Goal: Task Accomplishment & Management: Manage account settings

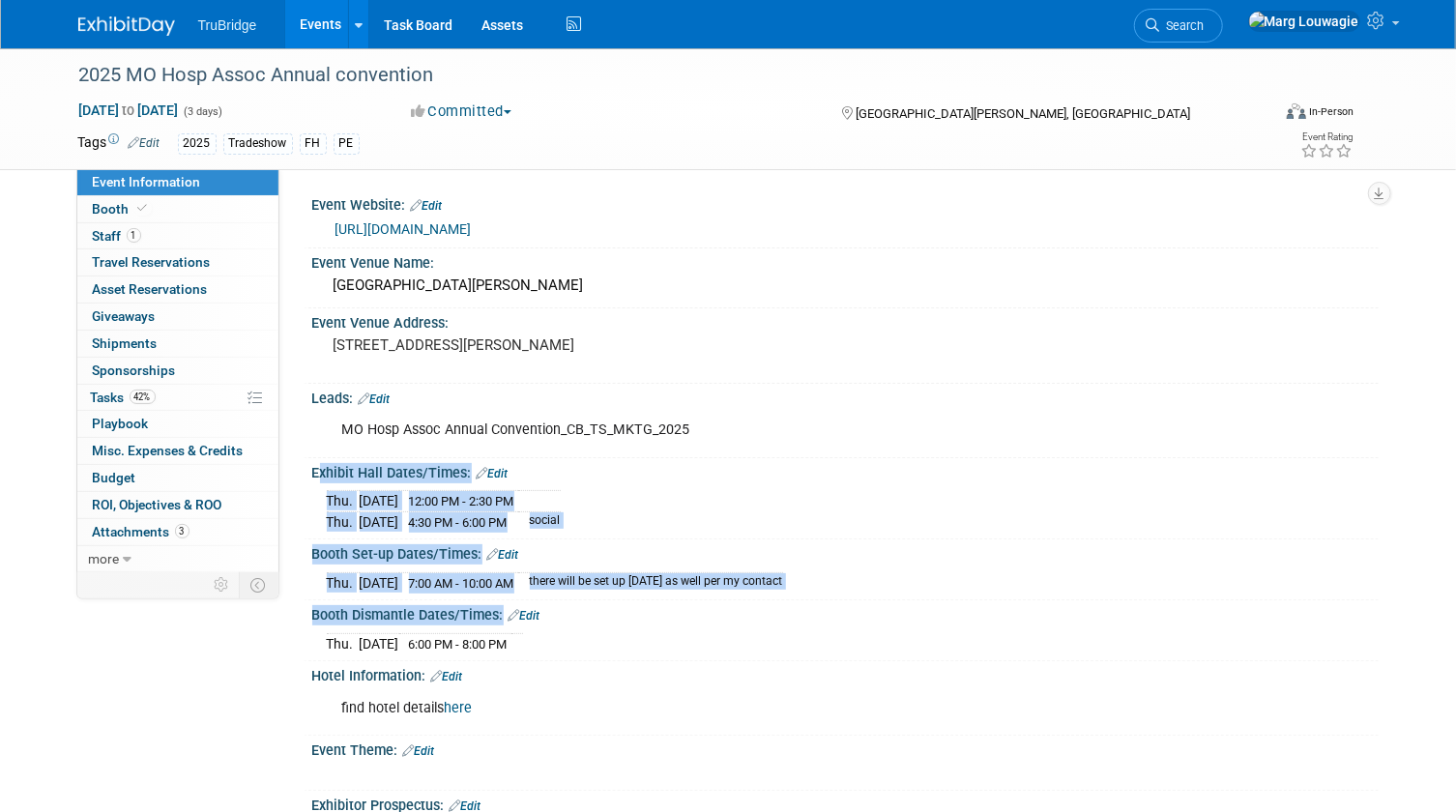
drag, startPoint x: 303, startPoint y: 463, endPoint x: 585, endPoint y: 635, distance: 330.3
click at [585, 635] on div "Event Website: Edit [URL][DOMAIN_NAME] Event Venue Name: [GEOGRAPHIC_DATA][PERS…" at bounding box center [836, 697] width 1056 height 1014
drag, startPoint x: 585, startPoint y: 635, endPoint x: 483, endPoint y: 505, distance: 165.2
copy div "Exhibit Hall Dates/Times: Edit [DATE] 12:00 PM - 2:30 PM [DATE] 4:30 PM - 6:00 …"
click at [955, 421] on div "MO Hosp Assoc Annual Convention_CB_TS_MKTG_2025" at bounding box center [750, 430] width 843 height 38
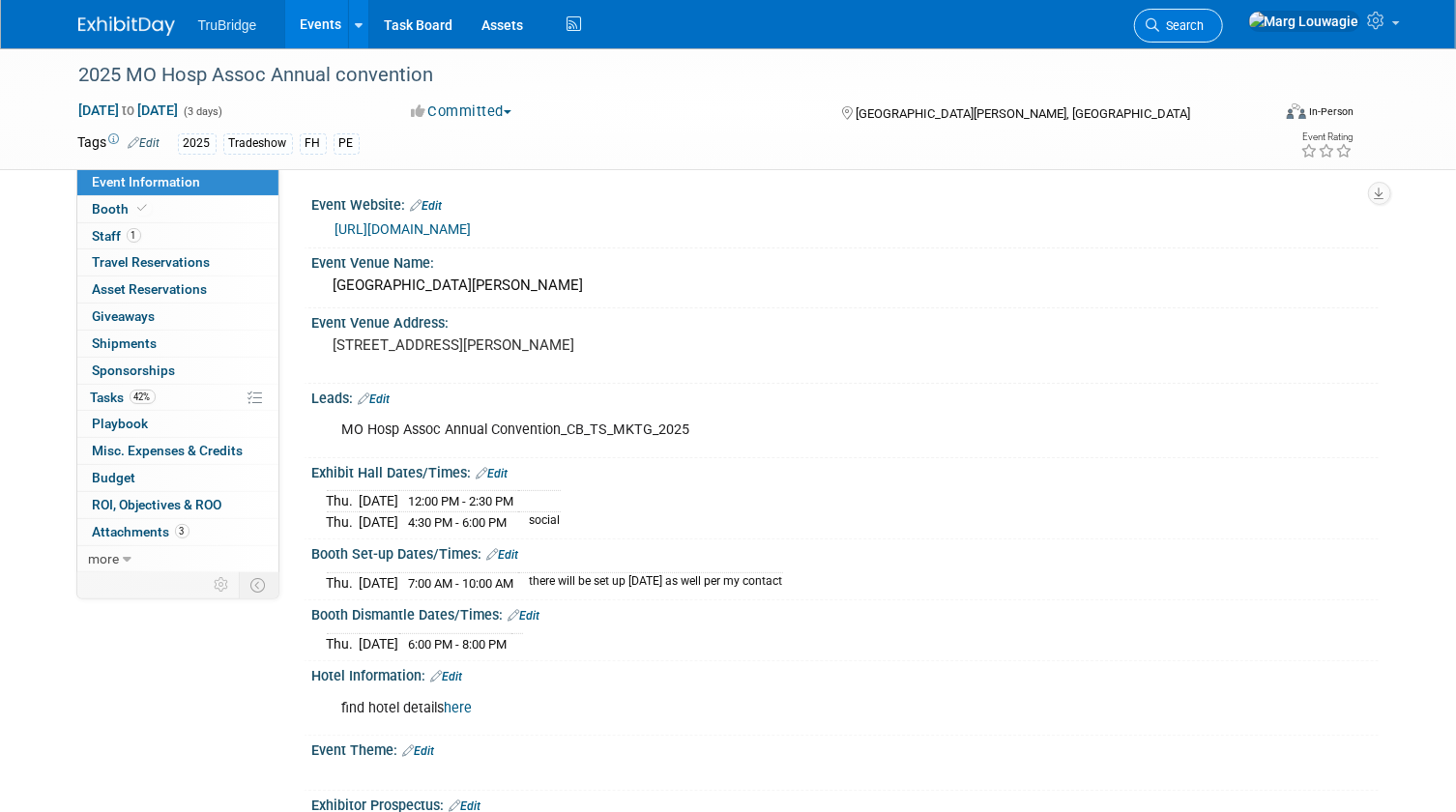
click at [1205, 28] on span "Search" at bounding box center [1182, 25] width 44 height 15
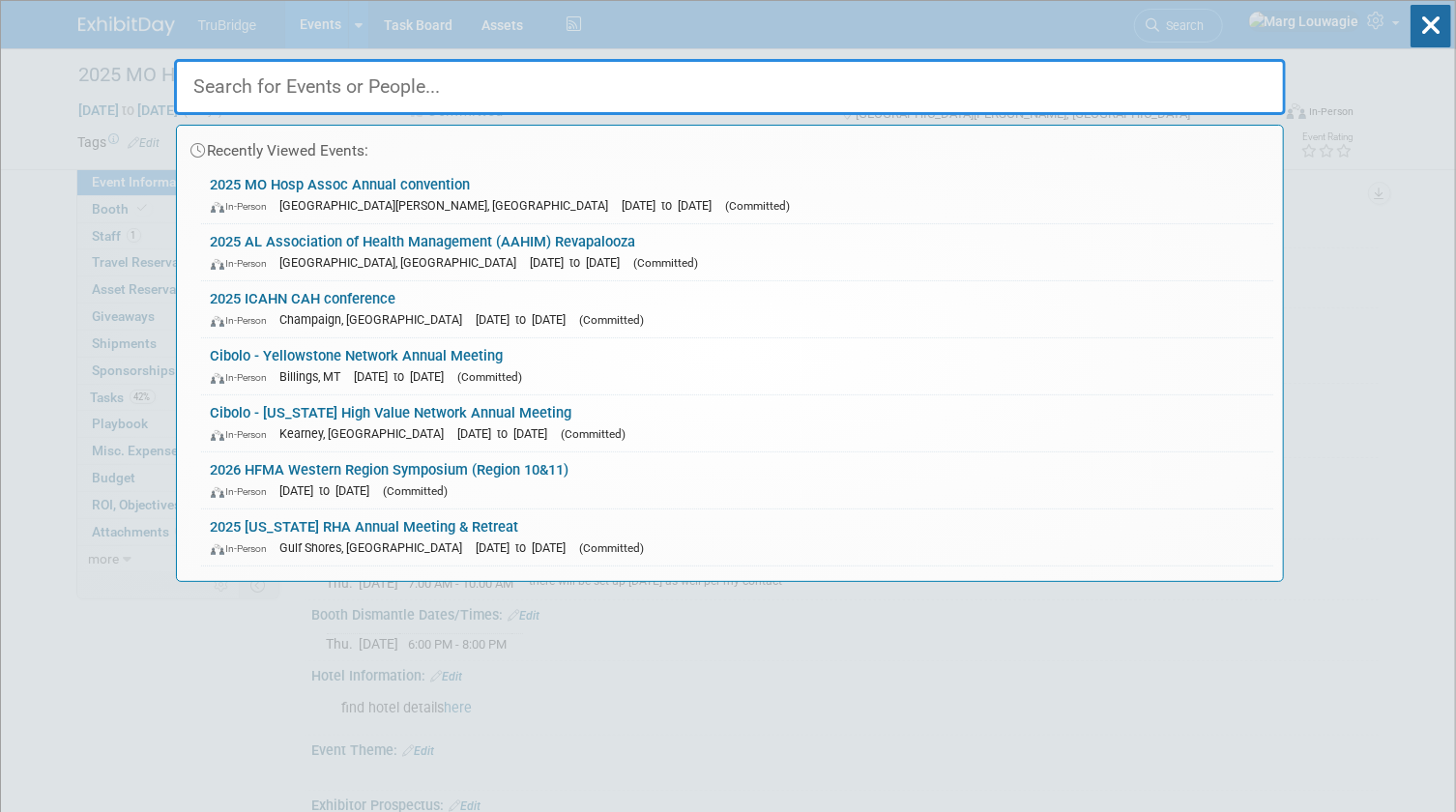
click at [1247, 81] on input "text" at bounding box center [730, 86] width 1113 height 56
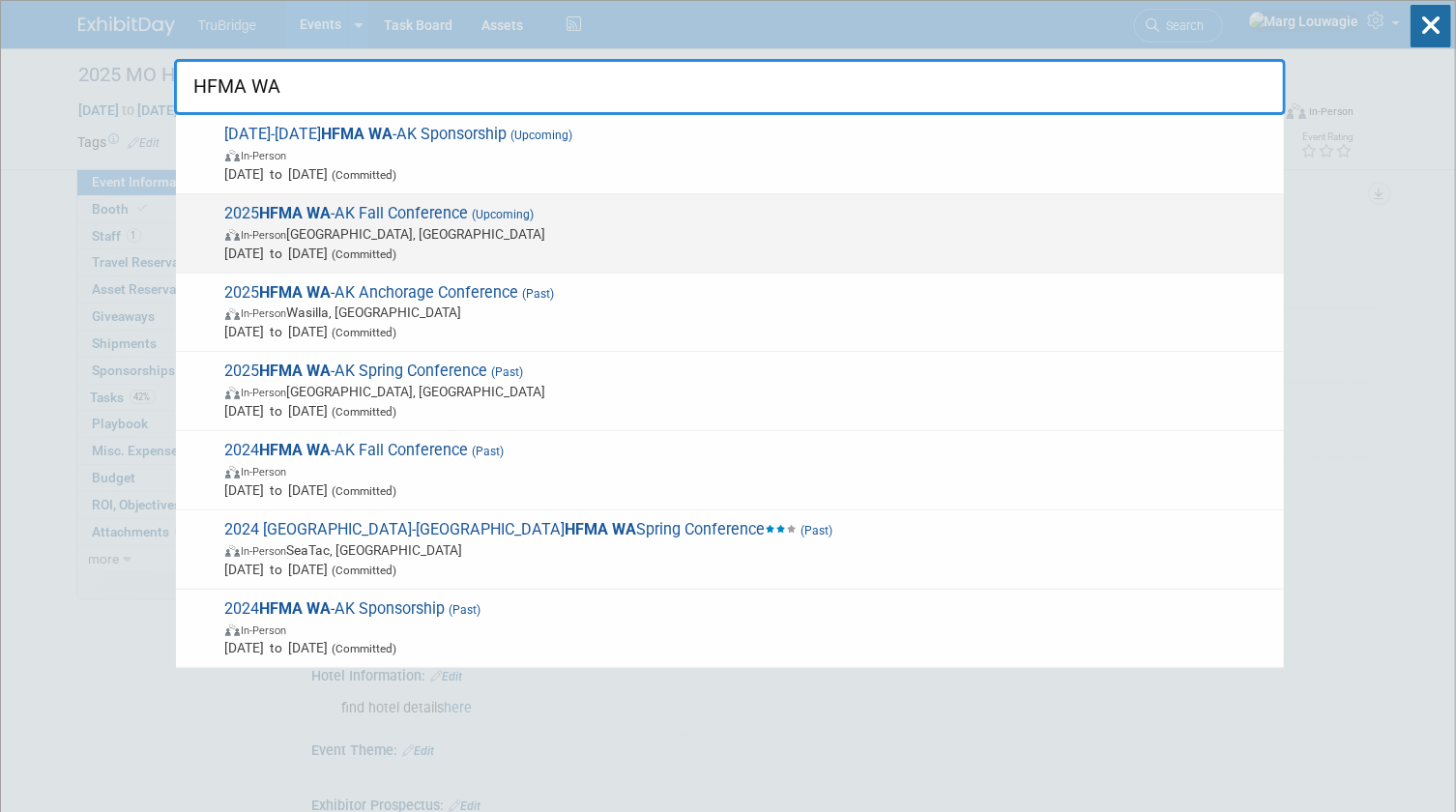
type input "HFMA WA"
click at [471, 231] on span "In-Person Airway Heights, WA" at bounding box center [750, 234] width 1049 height 20
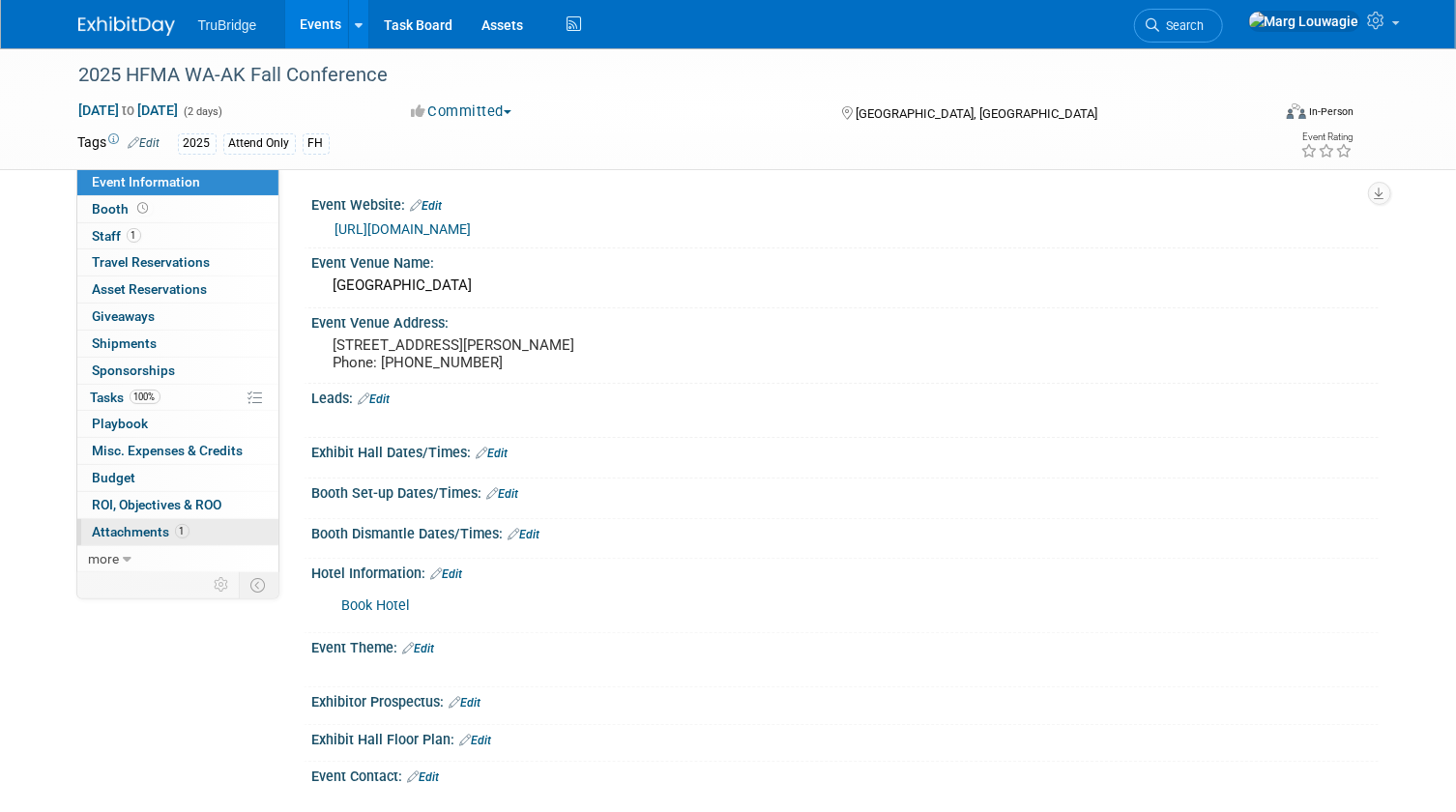
click at [150, 526] on span "Attachments 1" at bounding box center [141, 532] width 97 height 16
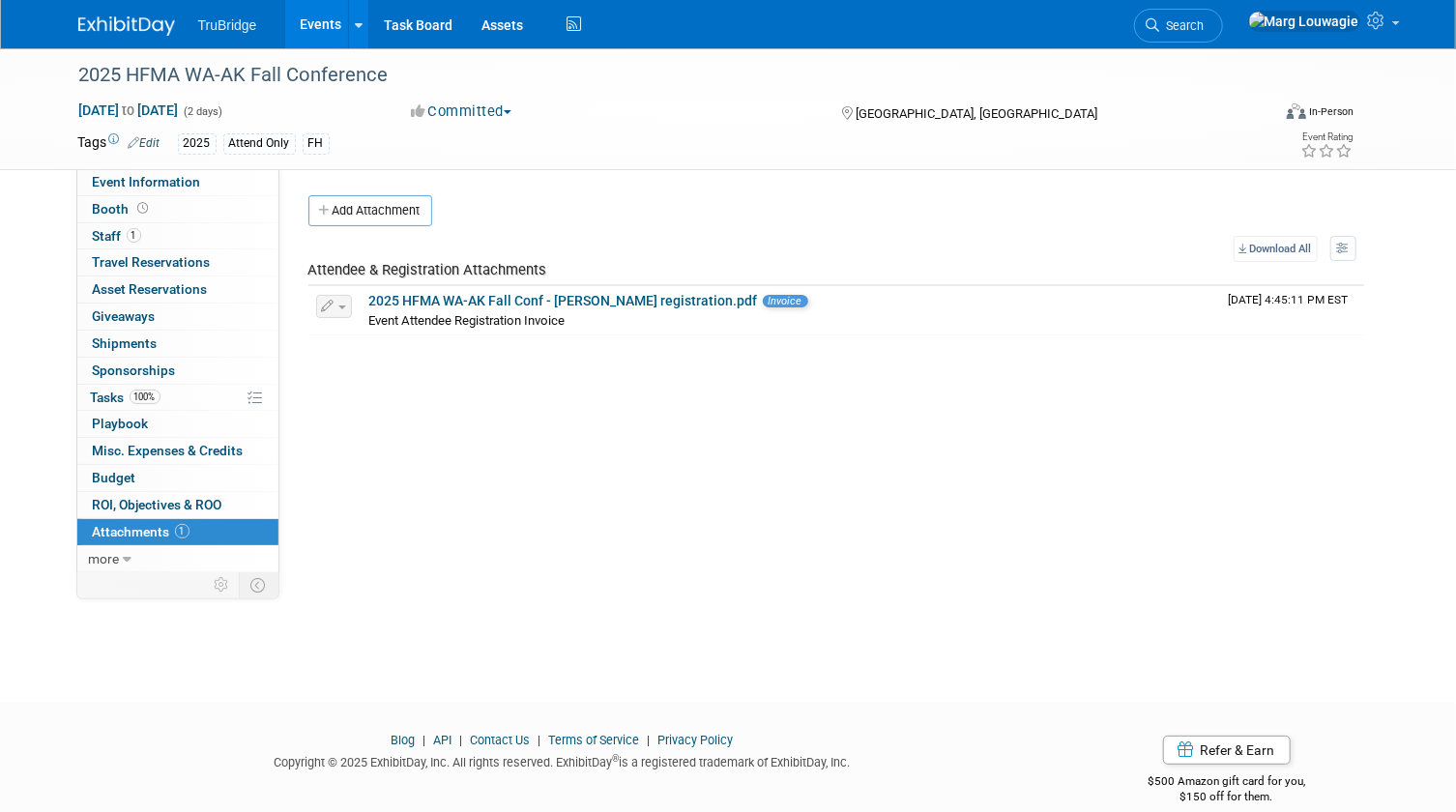
click at [403, 214] on button "Add Attachment" at bounding box center [370, 211] width 124 height 31
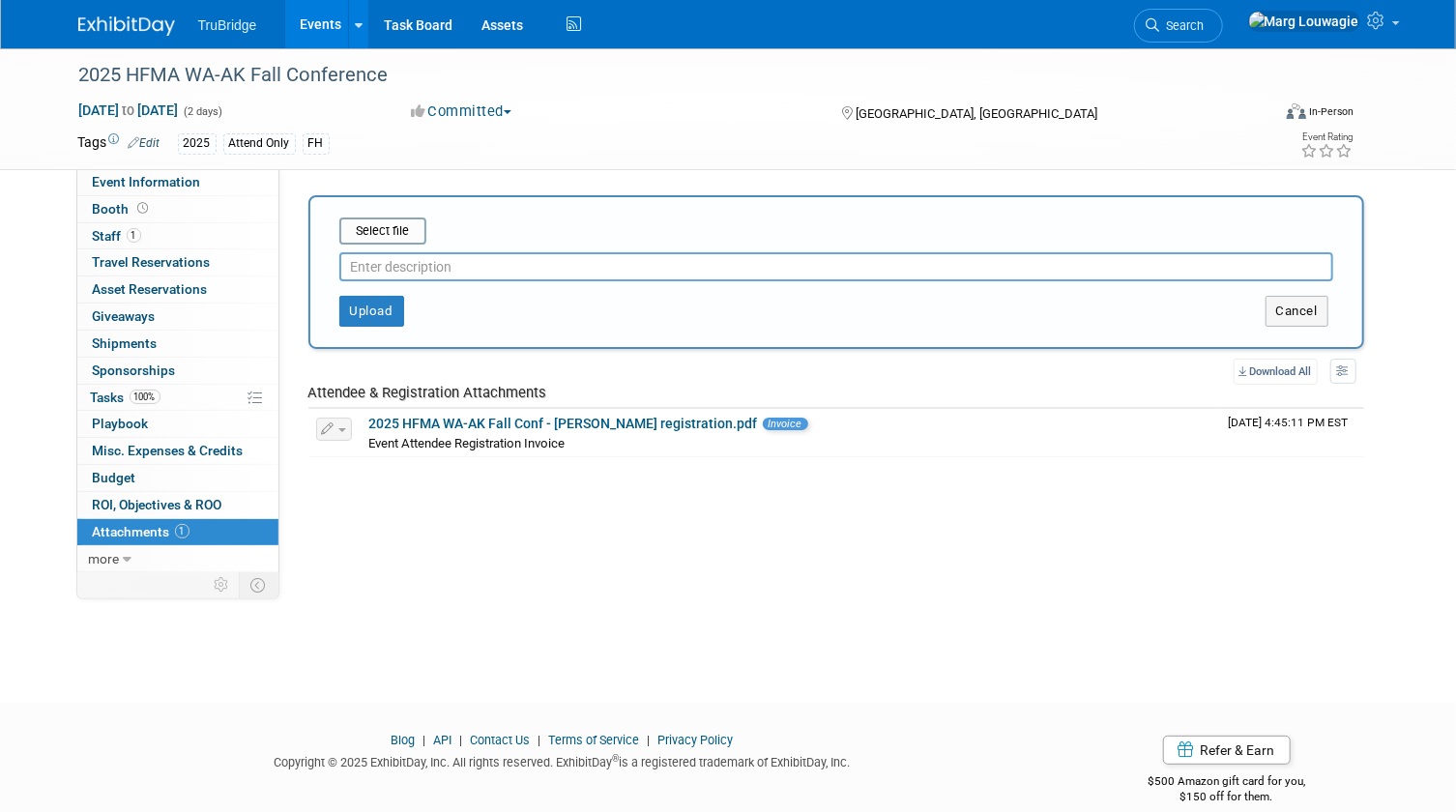
click at [405, 264] on input "text" at bounding box center [836, 267] width 994 height 29
type input "pre-attendee list"
click at [410, 229] on input "file" at bounding box center [309, 231] width 231 height 24
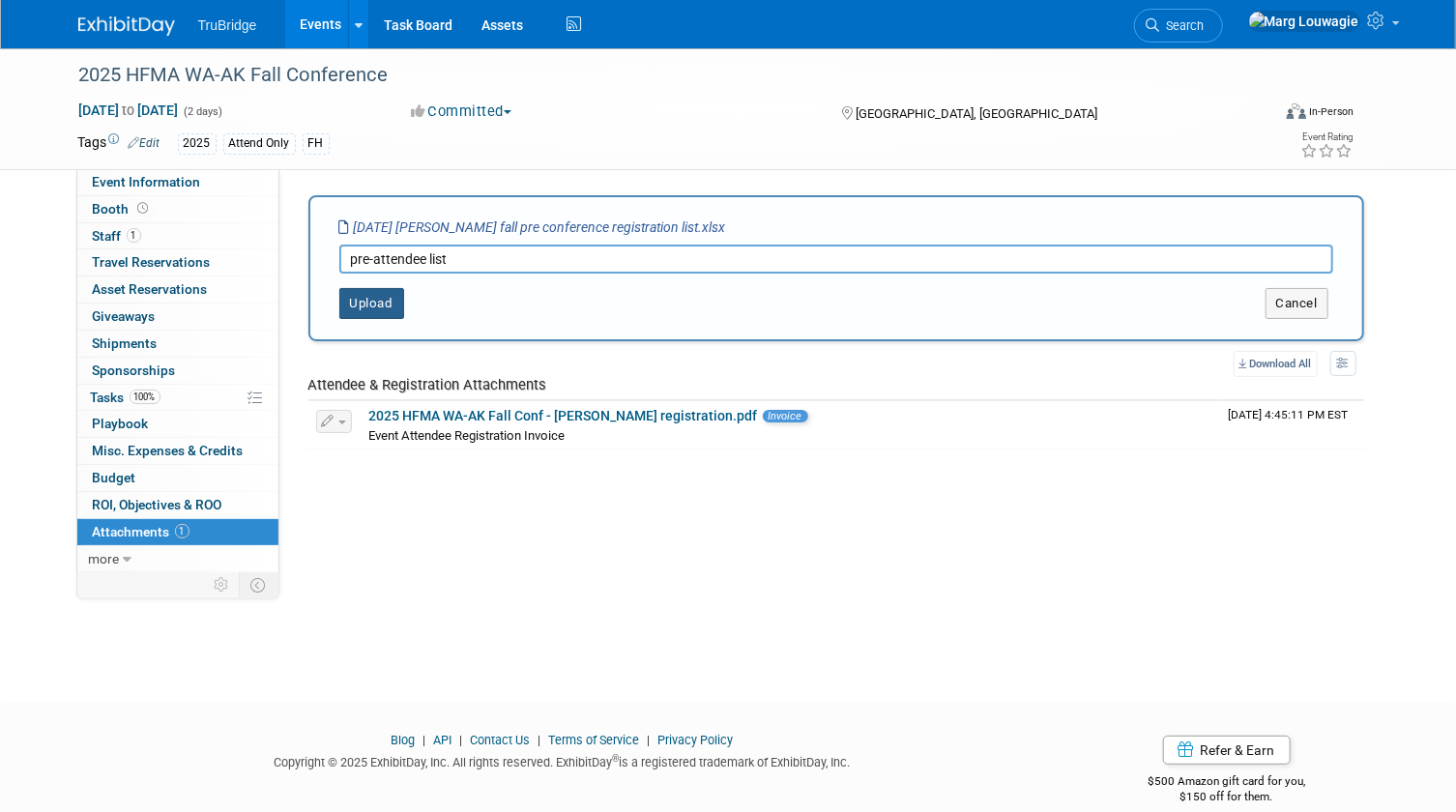
click at [382, 304] on button "Upload" at bounding box center [372, 304] width 65 height 31
